Goal: Navigation & Orientation: Find specific page/section

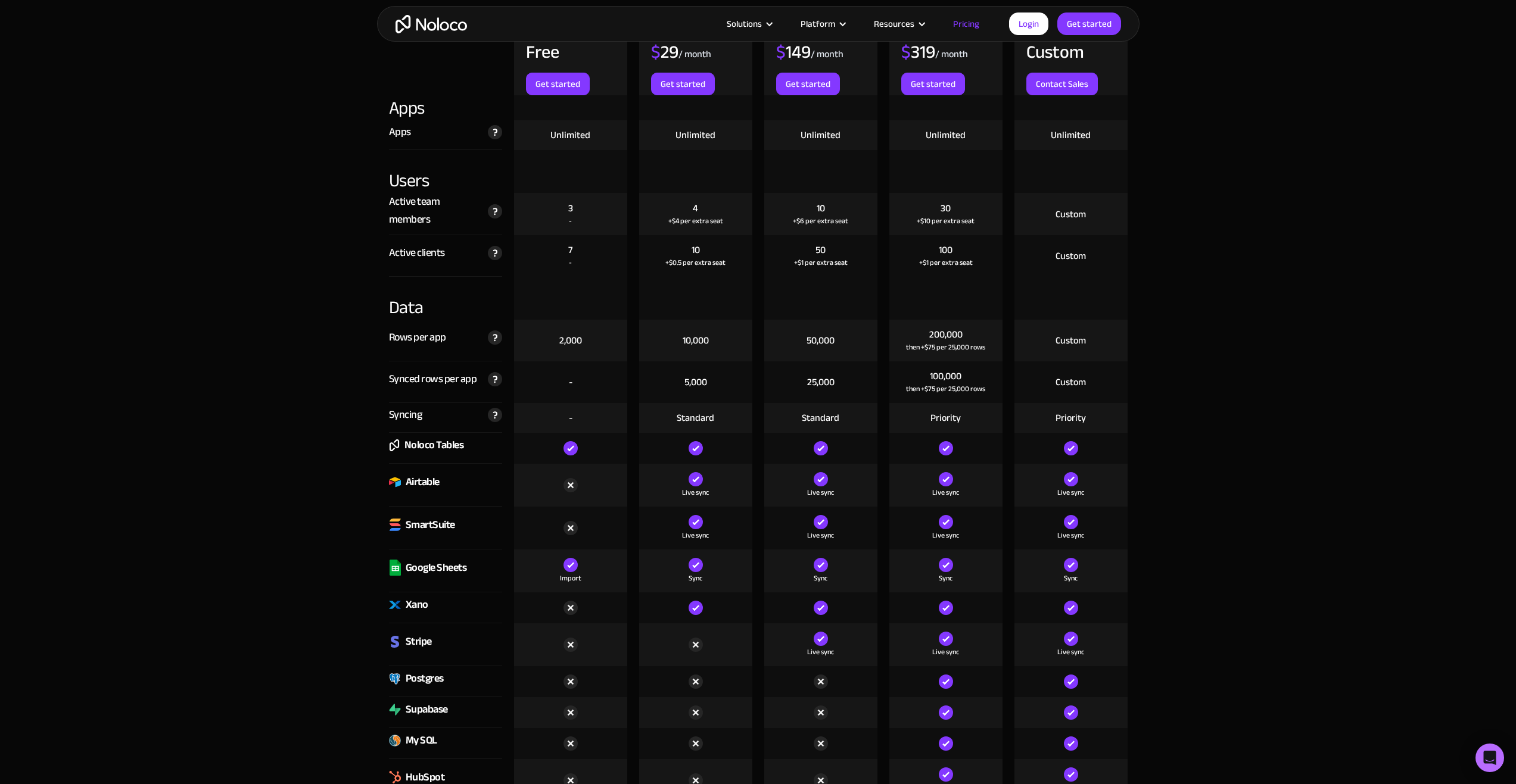
scroll to position [1429, 0]
